Goal: Information Seeking & Learning: Check status

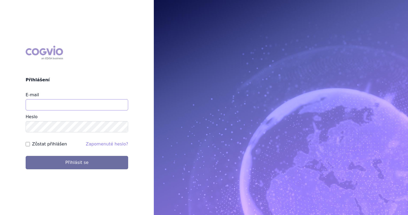
click at [108, 103] on input "E-mail" at bounding box center [77, 104] width 103 height 11
type input "marek.sejval@astrazeneca.com"
click at [26, 156] on button "Přihlásit se" at bounding box center [77, 162] width 103 height 13
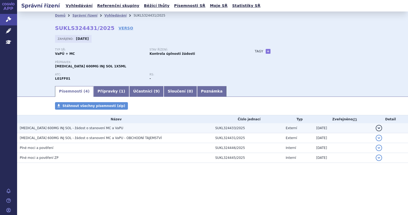
click at [185, 127] on h3 "[MEDICAL_DATA] 600MG INJ SOL - žádost o stanovení MC a VaPU" at bounding box center [116, 127] width 193 height 5
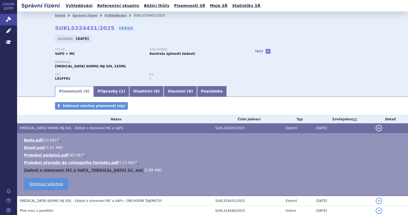
click at [89, 171] on link "Zadost o stanoveni MC a VaPU_ Opdivo SC .eml" at bounding box center [84, 170] width 120 height 4
click at [313, 175] on td "Body.pdf ( 23 kB ) 🔍 Email.eml ( 3.91 MB ) Protokol podpisů.pdf 85 kB 113 kB 3.…" at bounding box center [212, 164] width 391 height 63
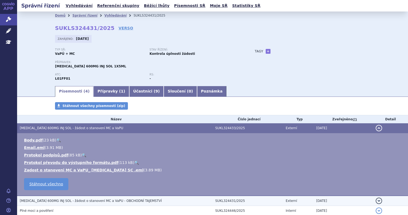
click at [201, 203] on h3 "OPDIVO 600MG INJ SOL - žádost o stanovení MC a VaPU - OBCHODNÍ TAJEMSTVÍ" at bounding box center [116, 200] width 193 height 5
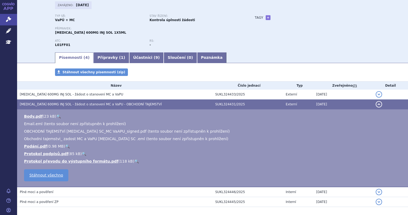
scroll to position [34, 0]
click at [65, 146] on link "🔍" at bounding box center [67, 146] width 5 height 4
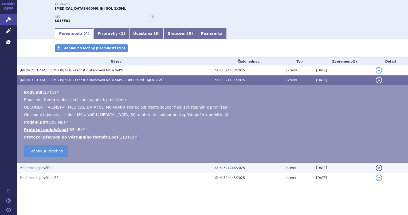
click at [156, 168] on h3 "Plné moci a pověření" at bounding box center [116, 167] width 193 height 5
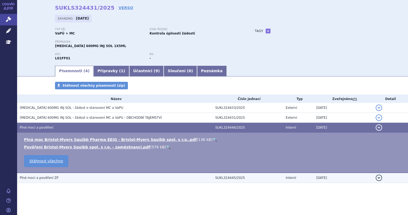
click at [155, 175] on h3 "Plné moci a pověření ZP" at bounding box center [116, 177] width 193 height 5
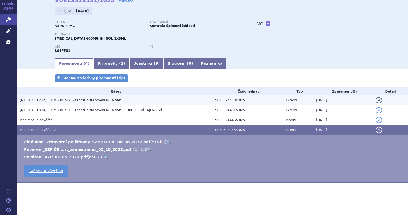
click at [154, 104] on td "OPDIVO 600MG INJ SOL - žádost o stanovení MC a VaPU" at bounding box center [114, 100] width 195 height 10
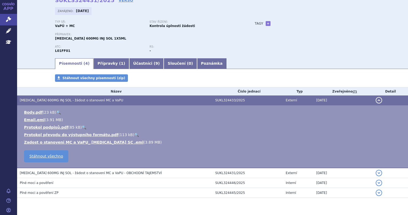
scroll to position [43, 0]
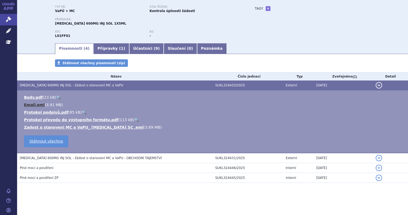
click at [37, 107] on link "Email.eml" at bounding box center [34, 105] width 21 height 4
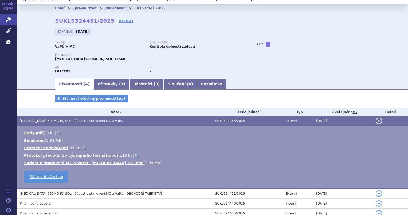
scroll to position [0, 0]
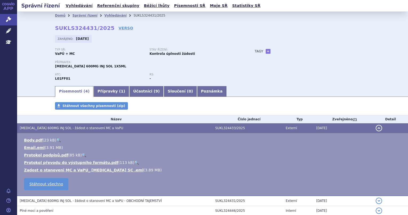
click at [376, 129] on button "detail" at bounding box center [379, 128] width 6 height 6
